Goal: Find specific page/section: Find specific page/section

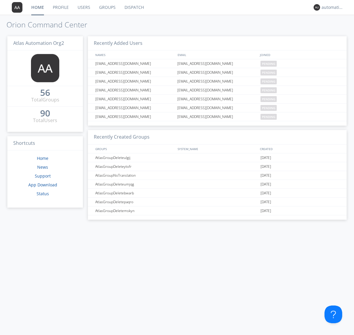
click at [134, 7] on link "Dispatch" at bounding box center [134, 7] width 28 height 15
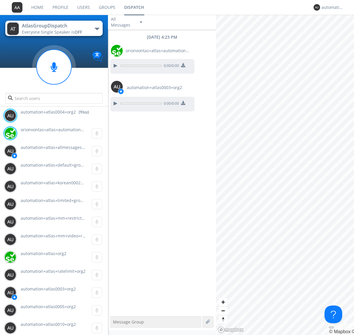
click at [97, 29] on div "button" at bounding box center [97, 29] width 5 height 2
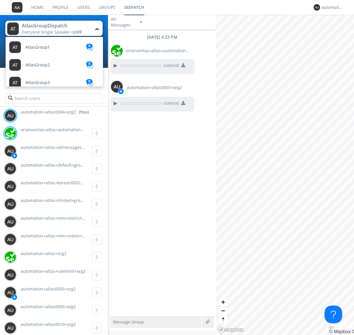
click at [46, 134] on span "AtlasGroupDispatch2" at bounding box center [46, 136] width 42 height 4
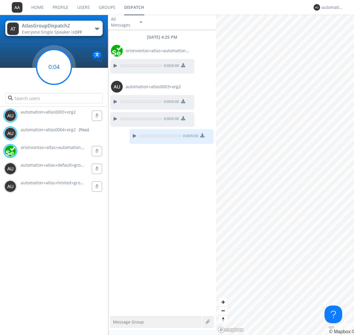
click at [54, 67] on g at bounding box center [54, 67] width 35 height 35
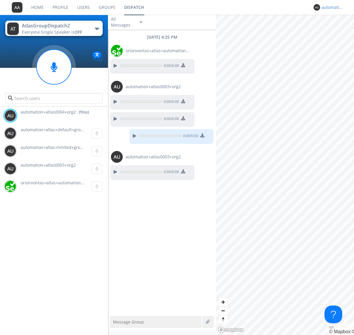
click at [331, 7] on div "automation+atlas0004+org2" at bounding box center [333, 7] width 22 height 6
